Goal: Check status: Check status

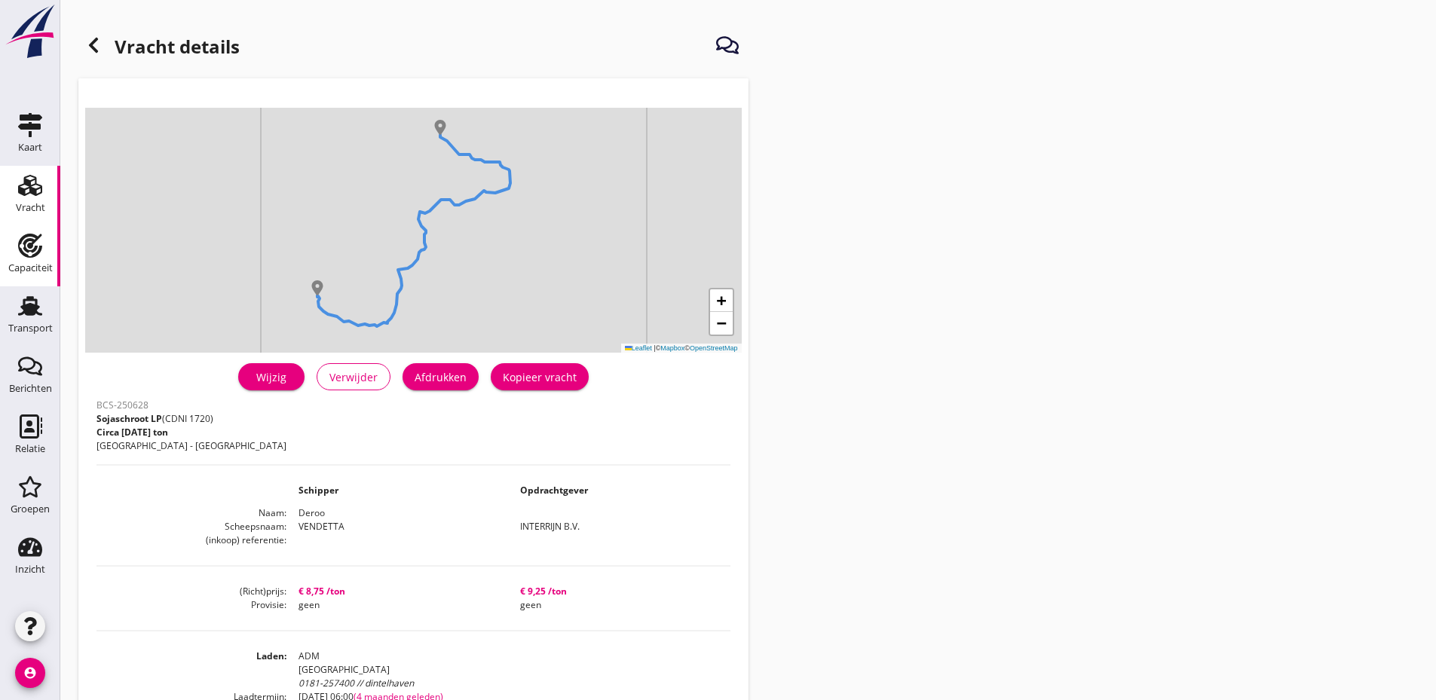
scroll to position [226, 0]
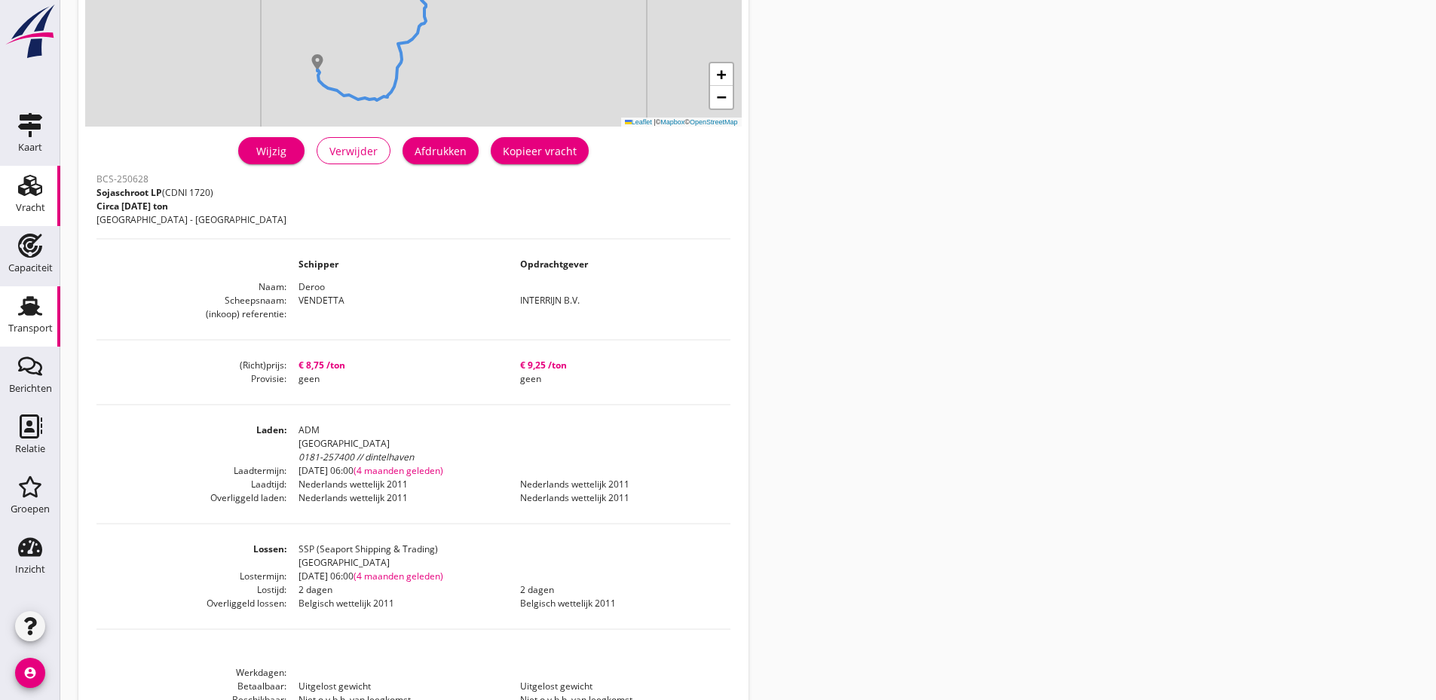
click at [29, 303] on icon "Transport" at bounding box center [30, 306] width 24 height 24
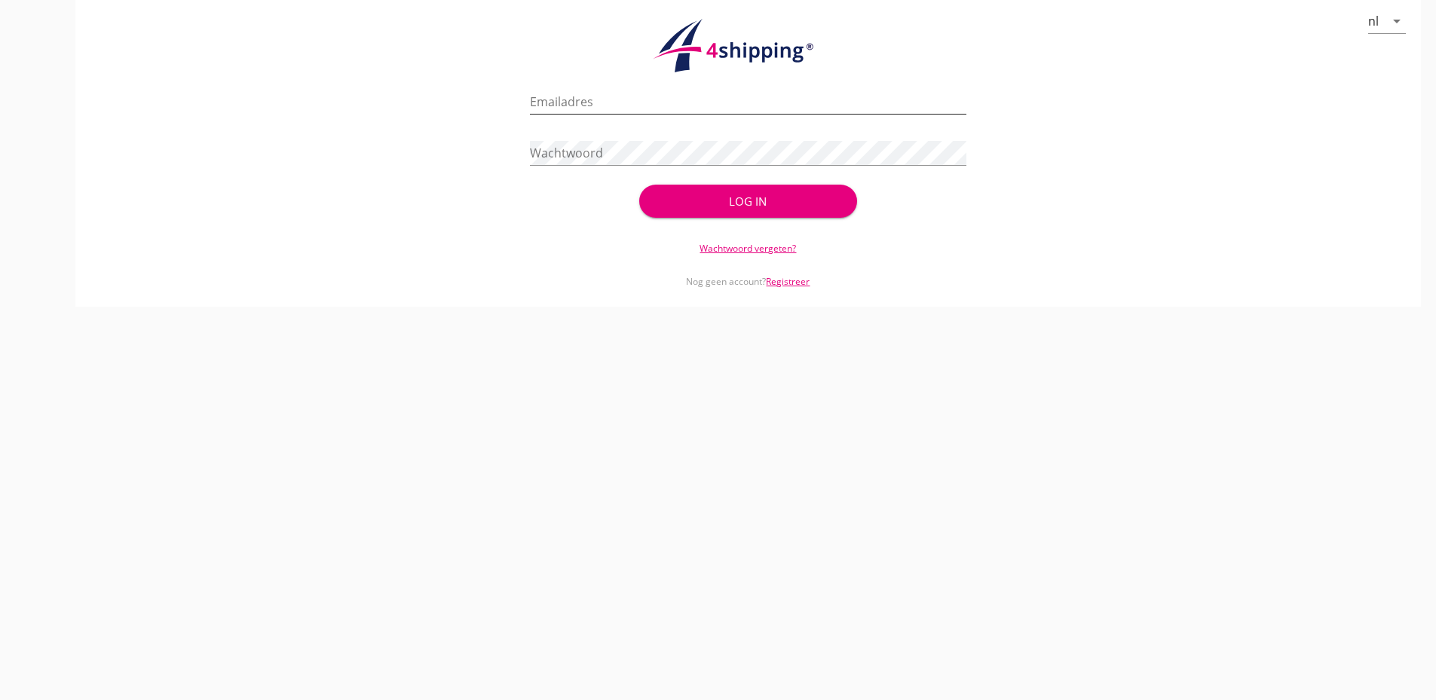
click at [711, 96] on input "Emailadres" at bounding box center [748, 102] width 436 height 24
type input "[EMAIL_ADDRESS][DOMAIN_NAME]"
click at [639, 185] on button "Log in" at bounding box center [748, 201] width 218 height 33
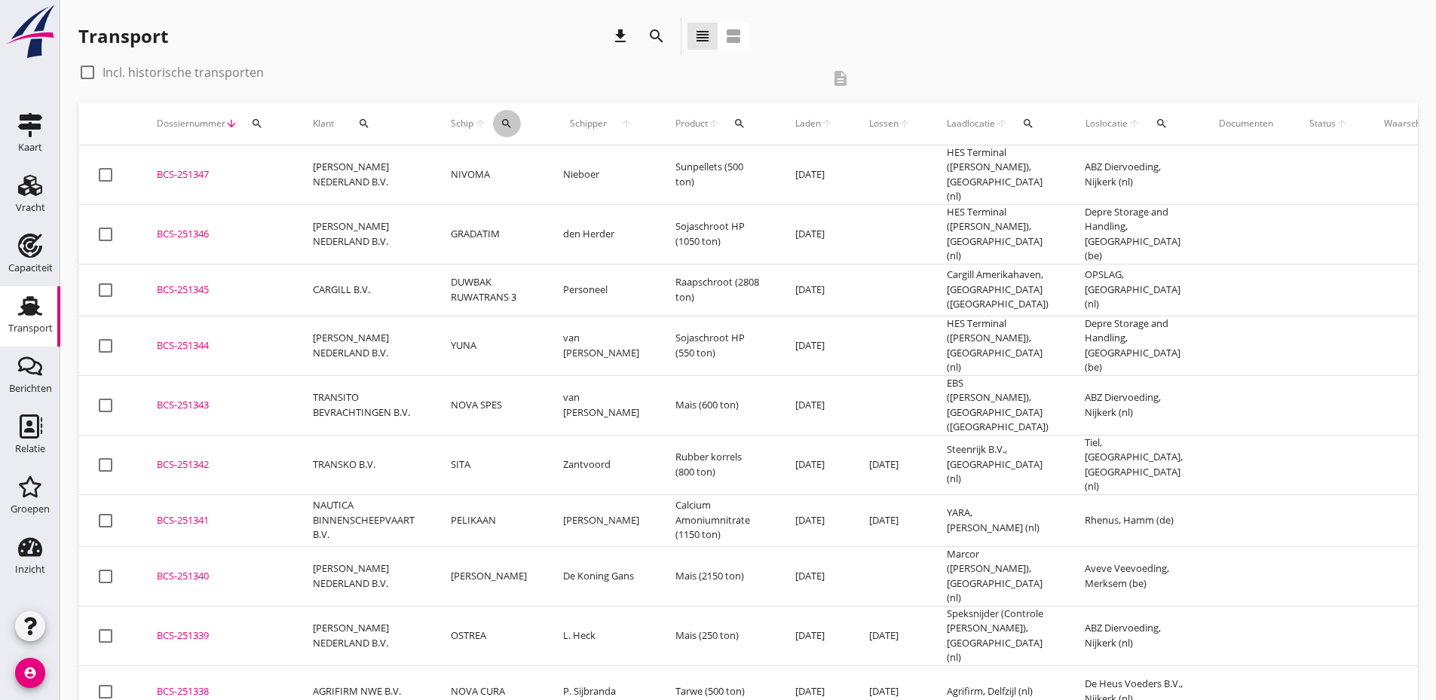
click at [503, 125] on icon "search" at bounding box center [506, 124] width 12 height 12
click at [533, 169] on input "Zoek op (scheeps)naam" at bounding box center [575, 167] width 157 height 24
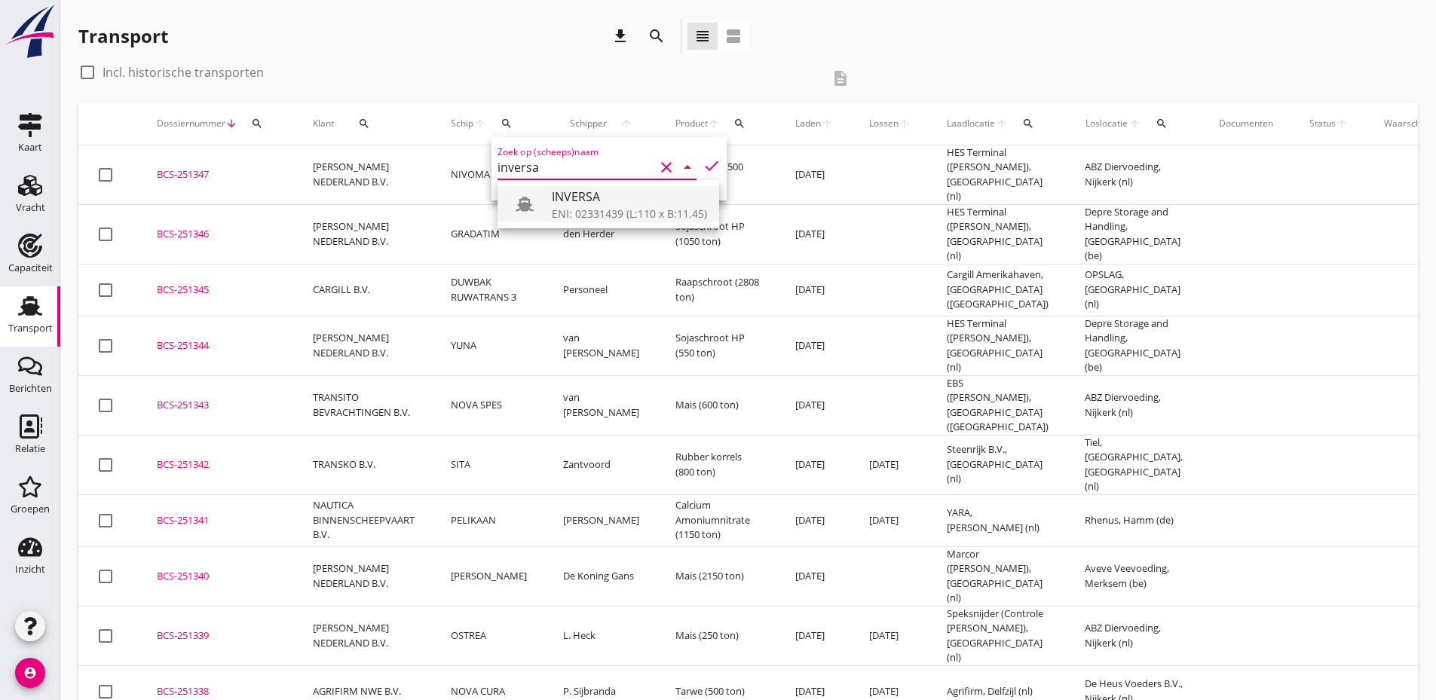
click at [600, 210] on div "ENI: 02331439 (L:110 x B:11.45)" at bounding box center [629, 214] width 155 height 16
click at [702, 163] on icon "check" at bounding box center [711, 166] width 18 height 18
type input "INVERSA"
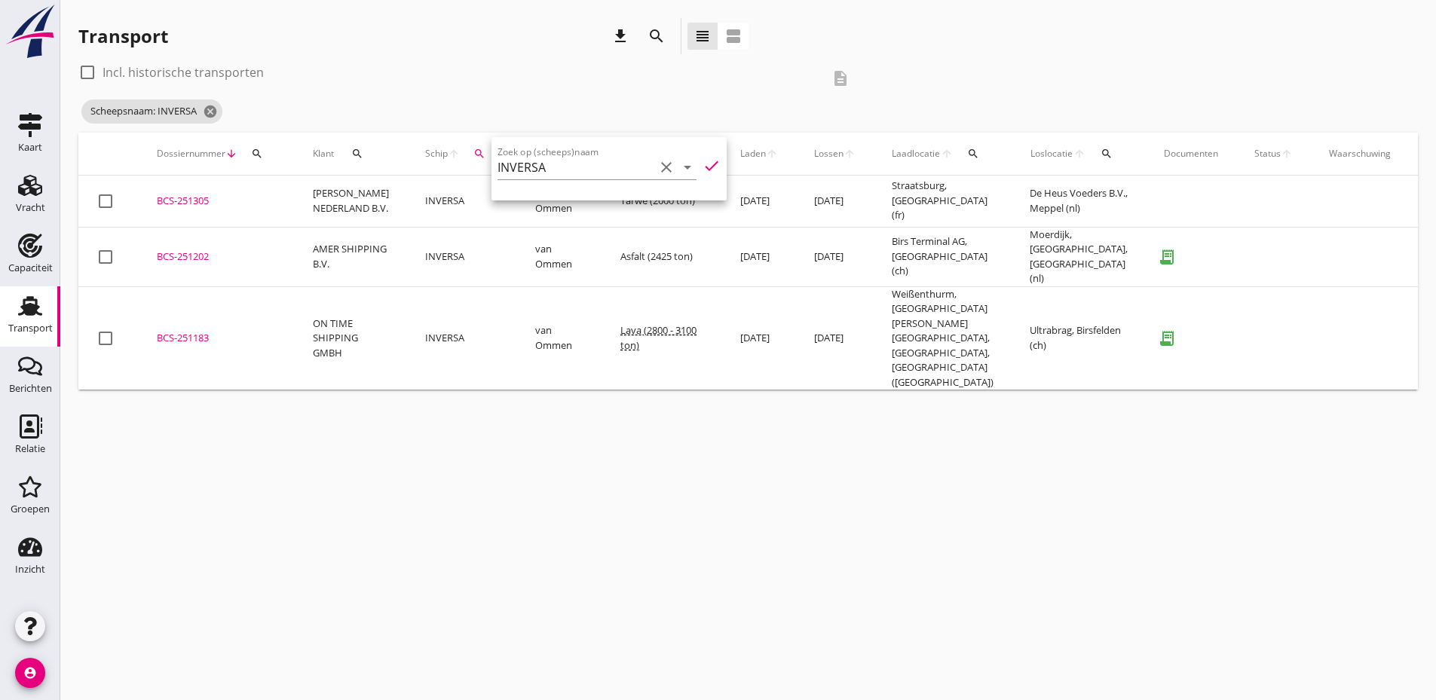
click at [85, 74] on div at bounding box center [88, 73] width 26 height 26
checkbox input "true"
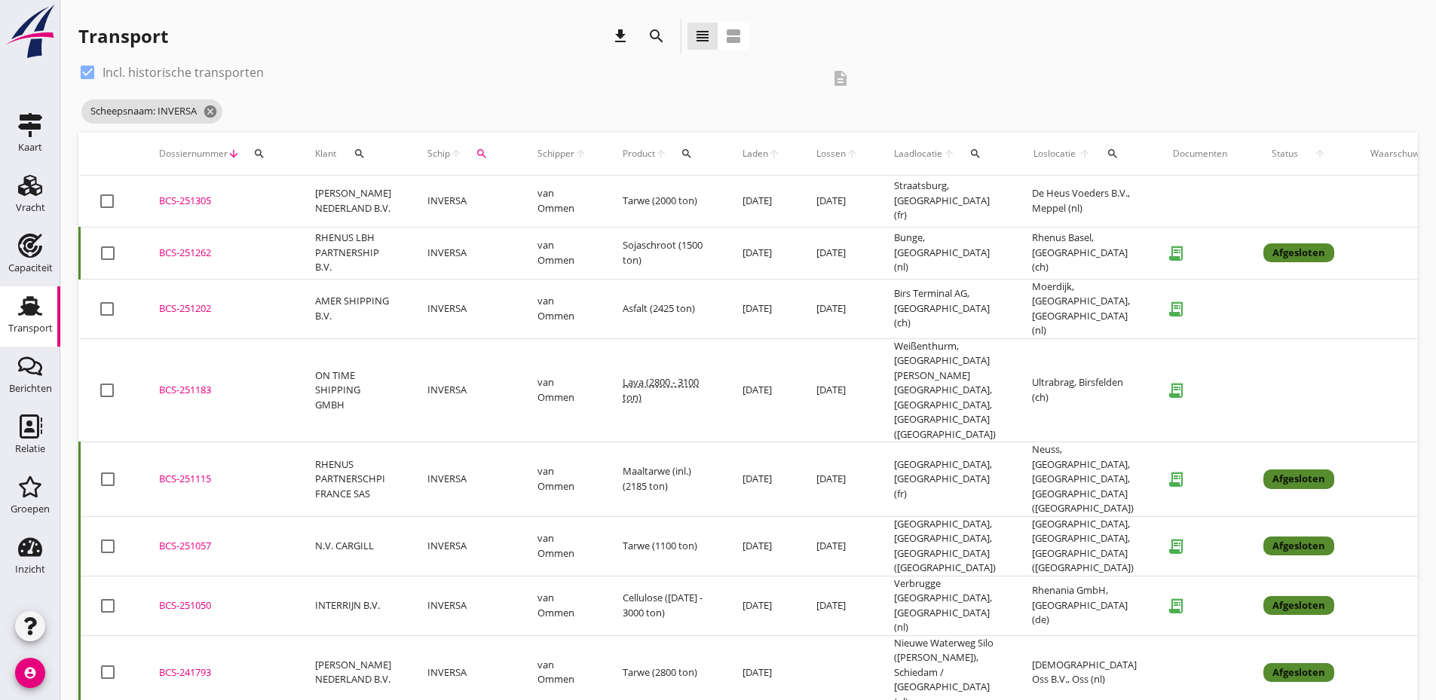
click at [200, 301] on div "BCS-251202" at bounding box center [219, 308] width 120 height 15
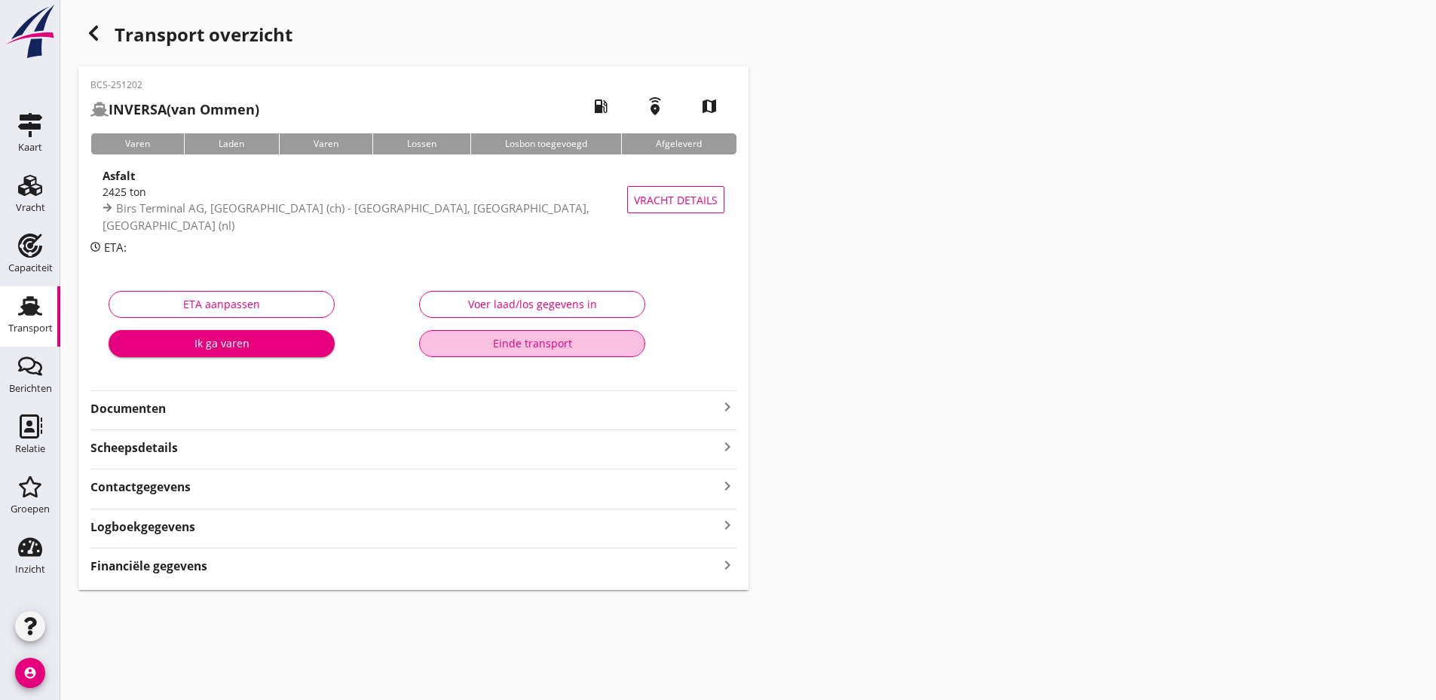
click at [581, 344] on div "Einde transport" at bounding box center [532, 343] width 200 height 16
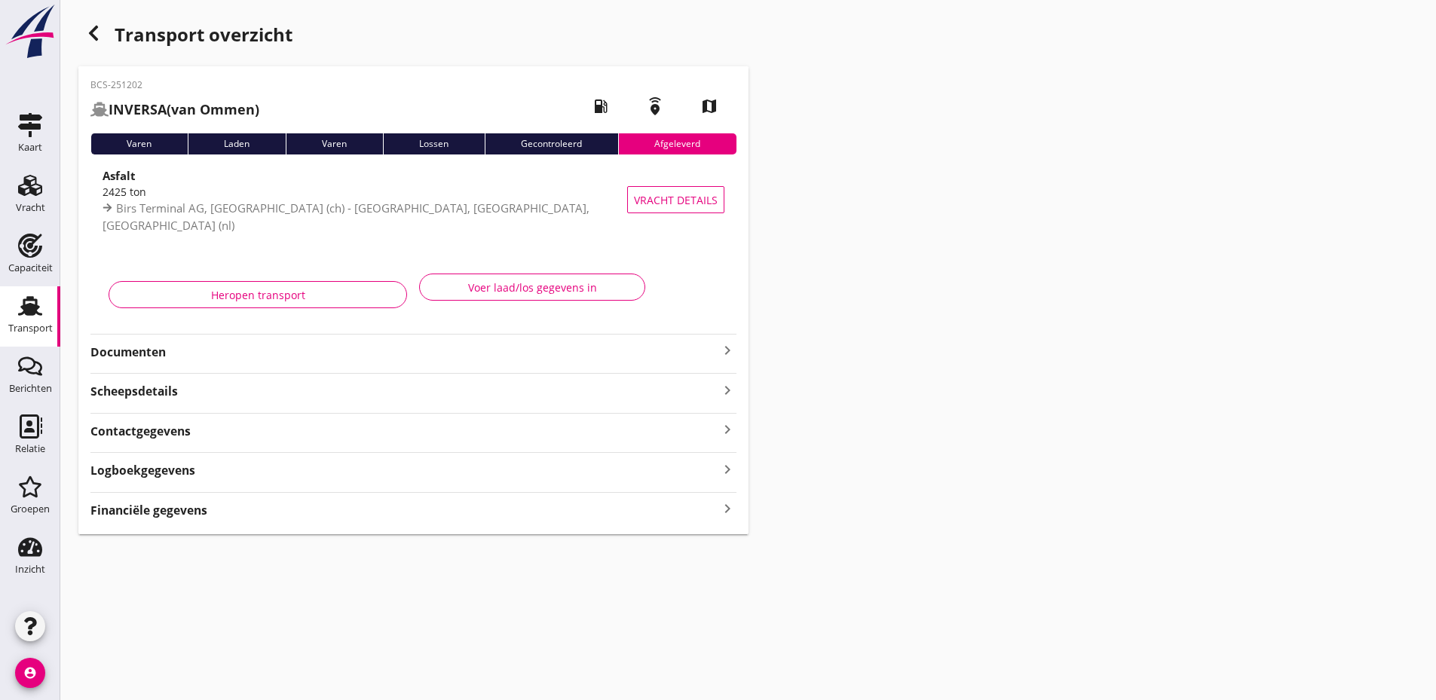
click at [88, 24] on icon "button" at bounding box center [93, 33] width 18 height 18
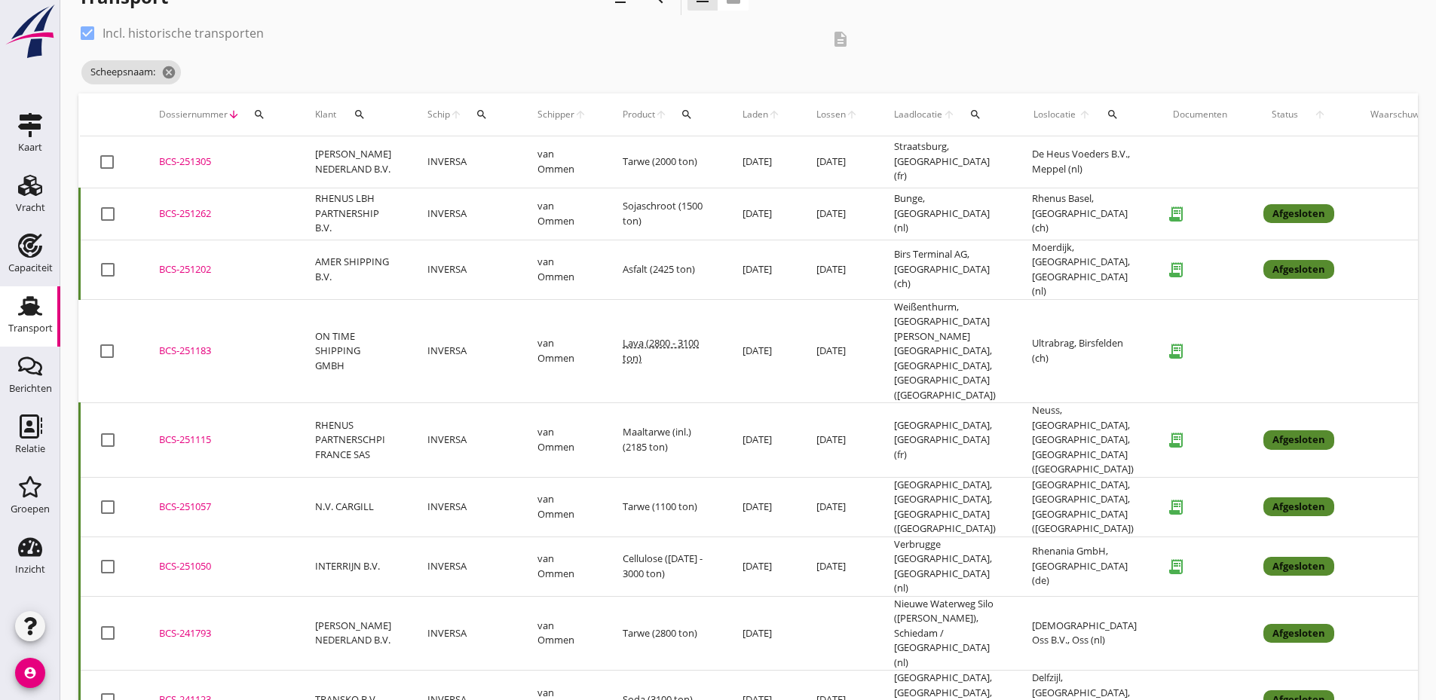
scroll to position [13, 0]
